Goal: Information Seeking & Learning: Learn about a topic

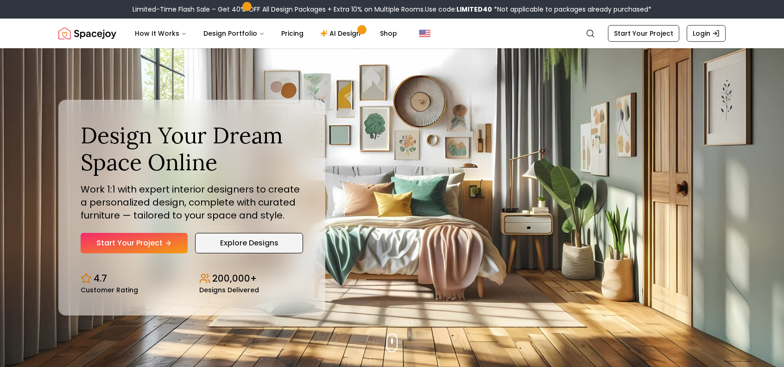
click at [249, 240] on link "Explore Designs" at bounding box center [249, 243] width 108 height 20
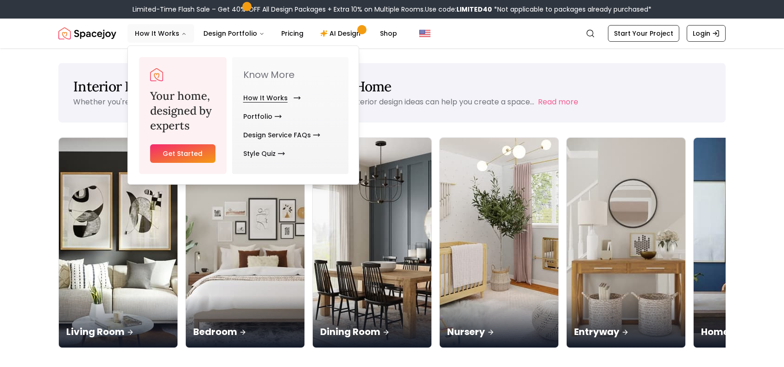
click at [268, 98] on link "How It Works" at bounding box center [270, 98] width 54 height 19
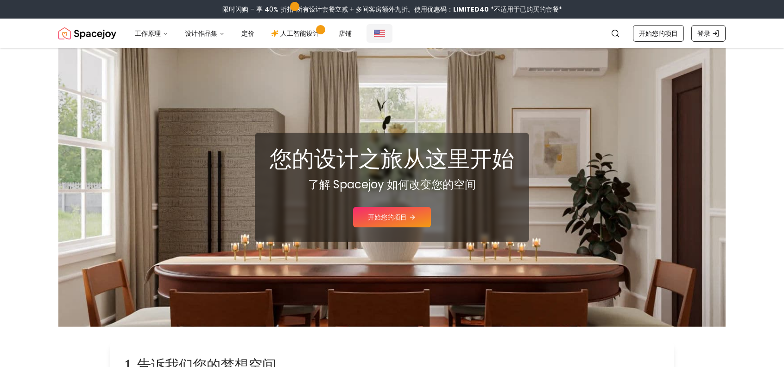
click at [381, 36] on img "全球的" at bounding box center [379, 33] width 11 height 11
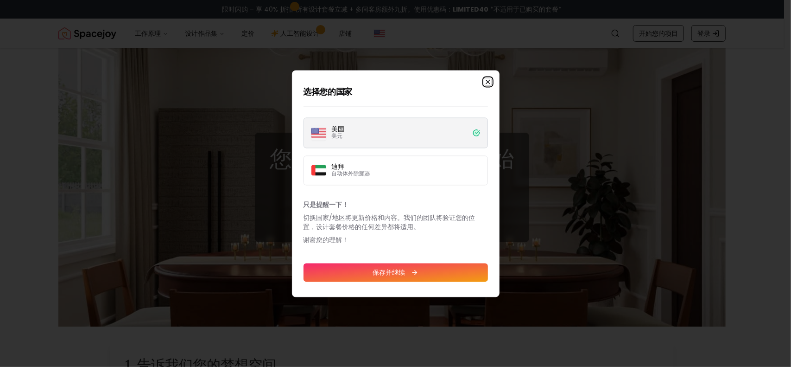
click at [488, 82] on icon "button" at bounding box center [488, 82] width 4 height 4
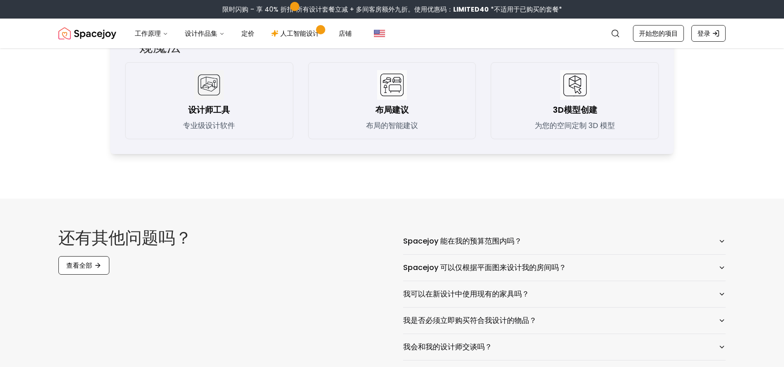
scroll to position [1436, 0]
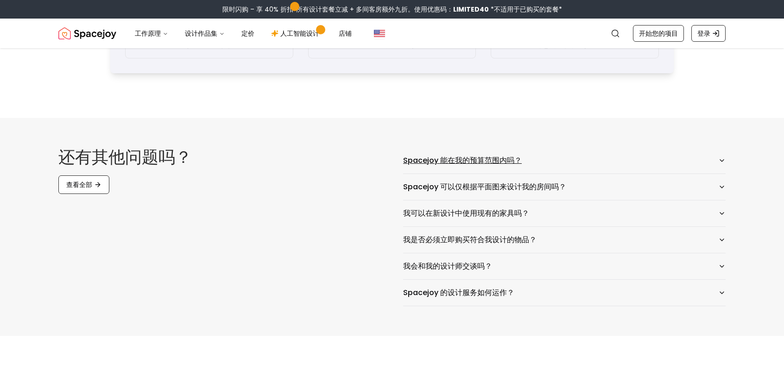
click at [713, 158] on button "Spacejoy 能在我的预算范围内吗？" at bounding box center [564, 160] width 323 height 26
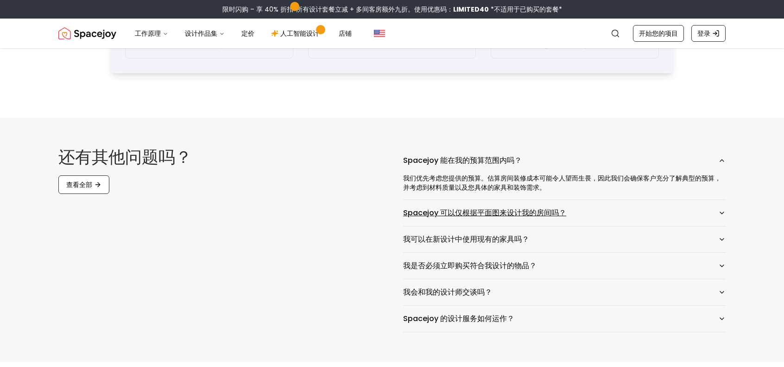
click at [721, 208] on button "Spacejoy 可以仅根据平面图来设计我的房间吗？" at bounding box center [564, 213] width 323 height 26
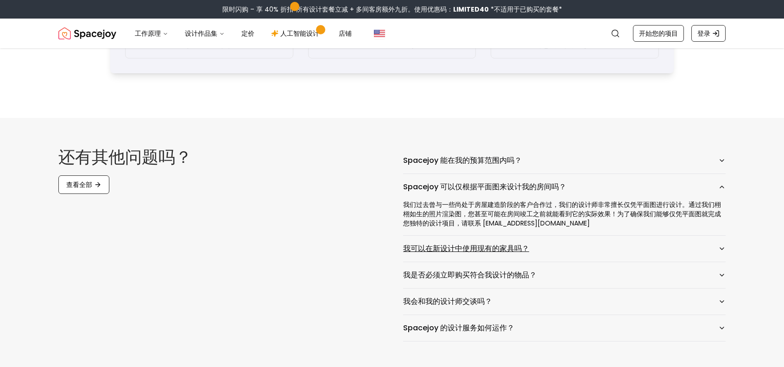
click at [663, 247] on button "我可以在新设计中使用现有的家具吗？" at bounding box center [564, 248] width 323 height 26
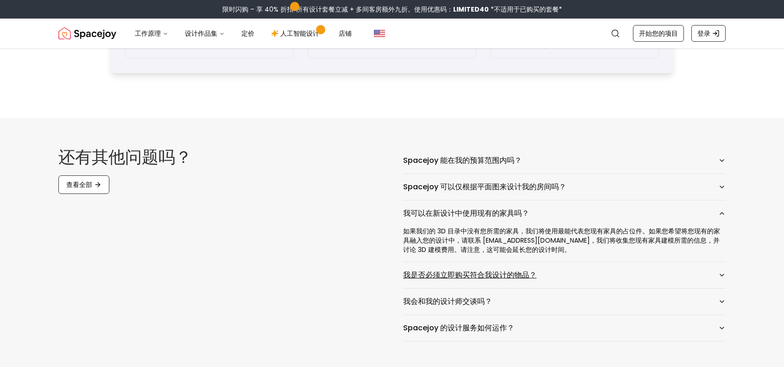
click at [695, 272] on button "我是否必须立即购买符合我设计的物品？" at bounding box center [564, 275] width 323 height 26
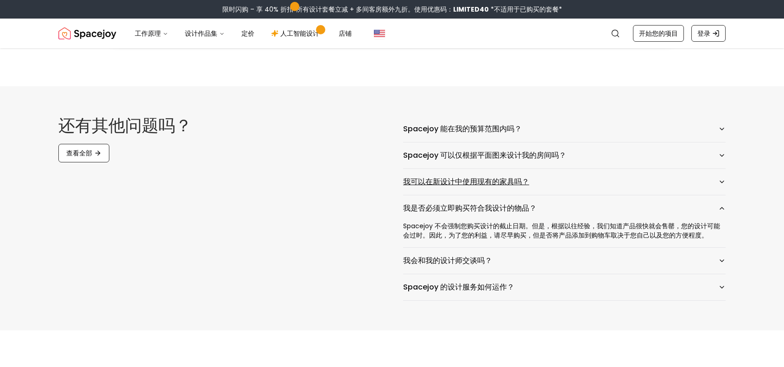
scroll to position [1483, 0]
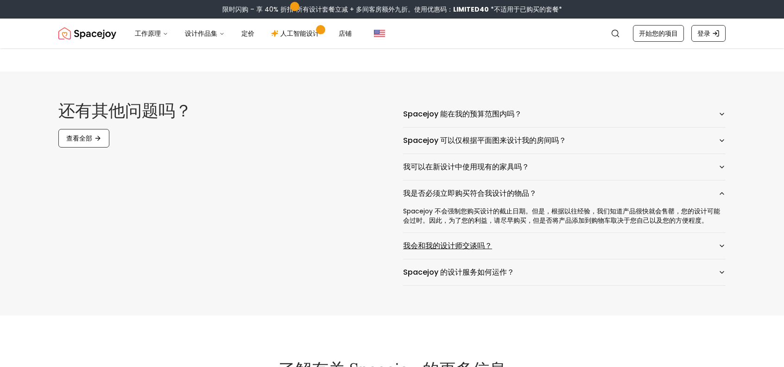
click at [671, 246] on button "我会和我的设计师交谈吗？" at bounding box center [564, 246] width 323 height 26
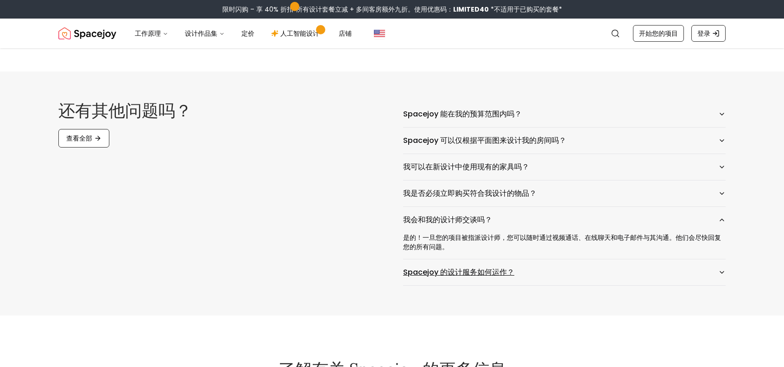
click at [668, 266] on button "Spacejoy 的设计服务如何运作？" at bounding box center [564, 272] width 323 height 26
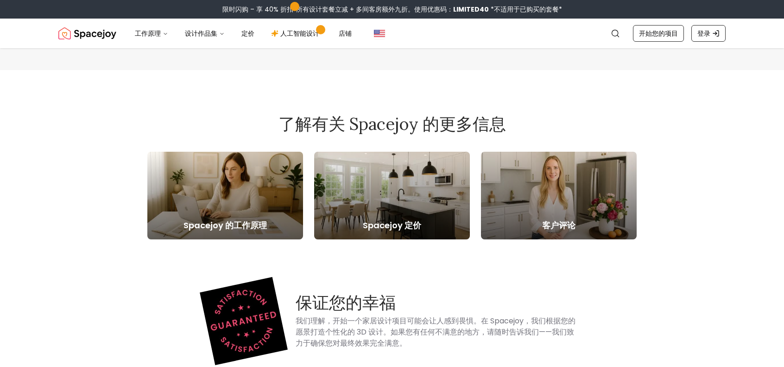
scroll to position [1853, 0]
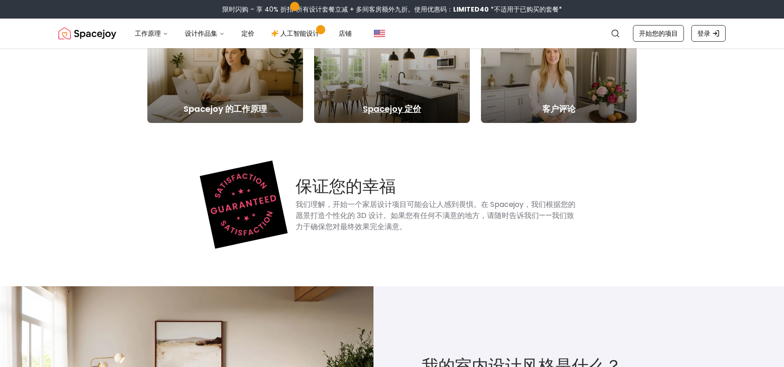
click at [447, 103] on h5 "Spacejoy 定价" at bounding box center [392, 108] width 156 height 13
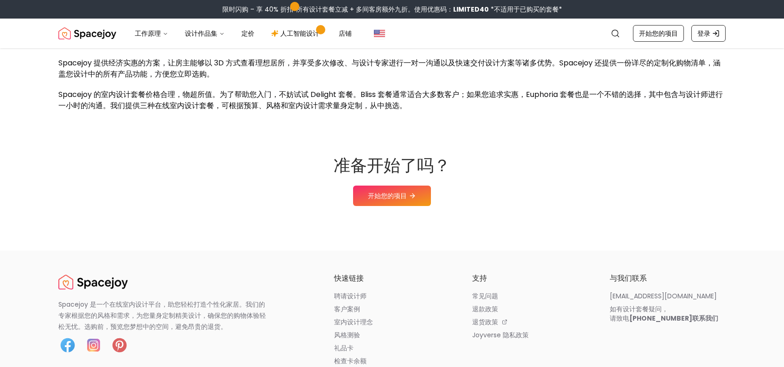
scroll to position [1066, 0]
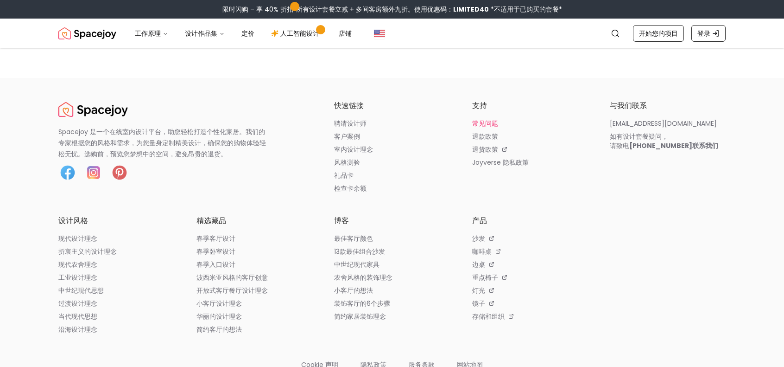
click at [487, 119] on font "常见问题" at bounding box center [485, 123] width 26 height 9
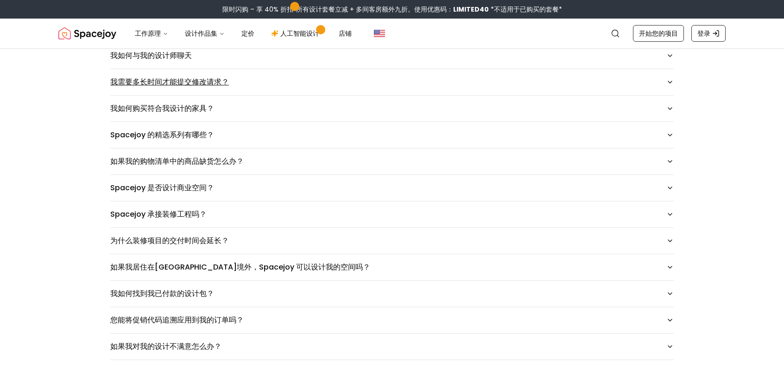
scroll to position [510, 0]
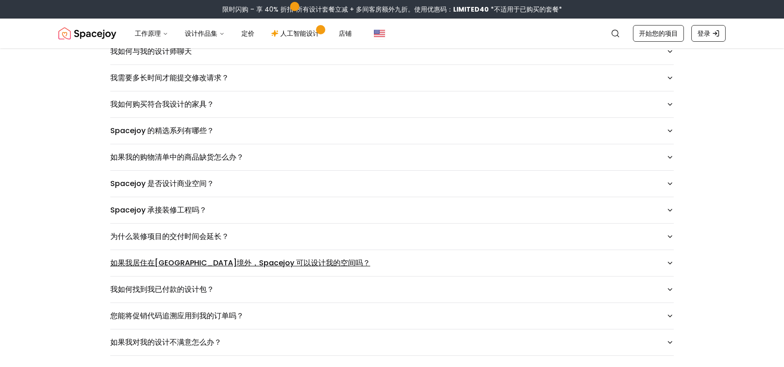
click at [495, 253] on button "如果我居住在美国境外，Spacejoy 可以设计我的空间吗？" at bounding box center [391, 263] width 563 height 26
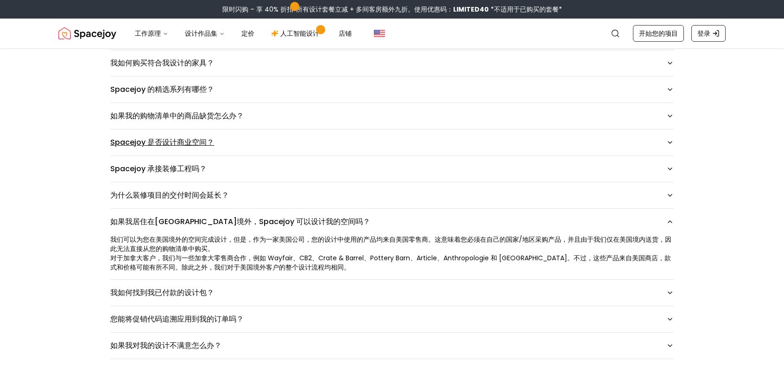
scroll to position [602, 0]
